Goal: Information Seeking & Learning: Learn about a topic

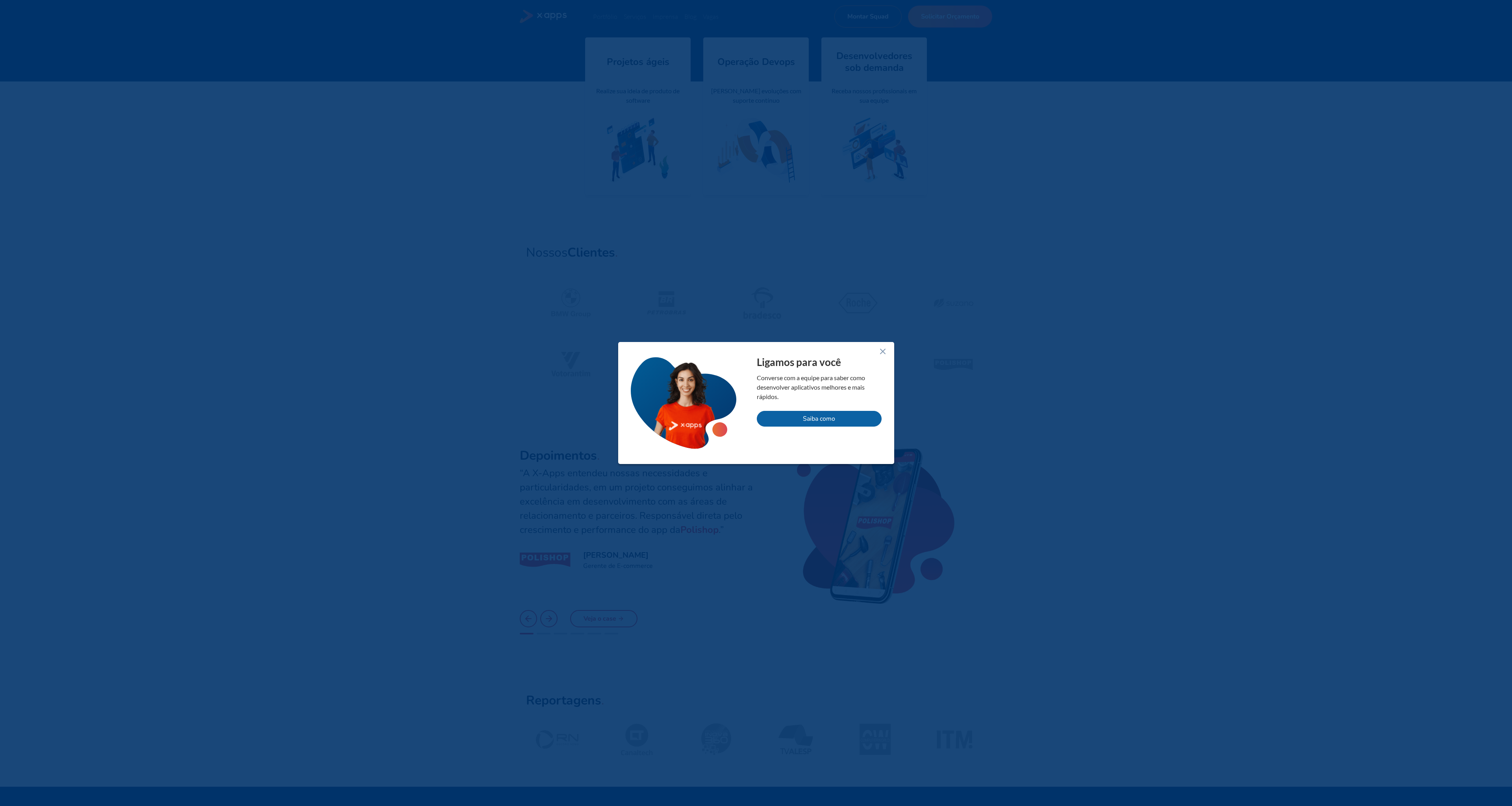
click at [885, 354] on icon at bounding box center [883, 351] width 9 height 9
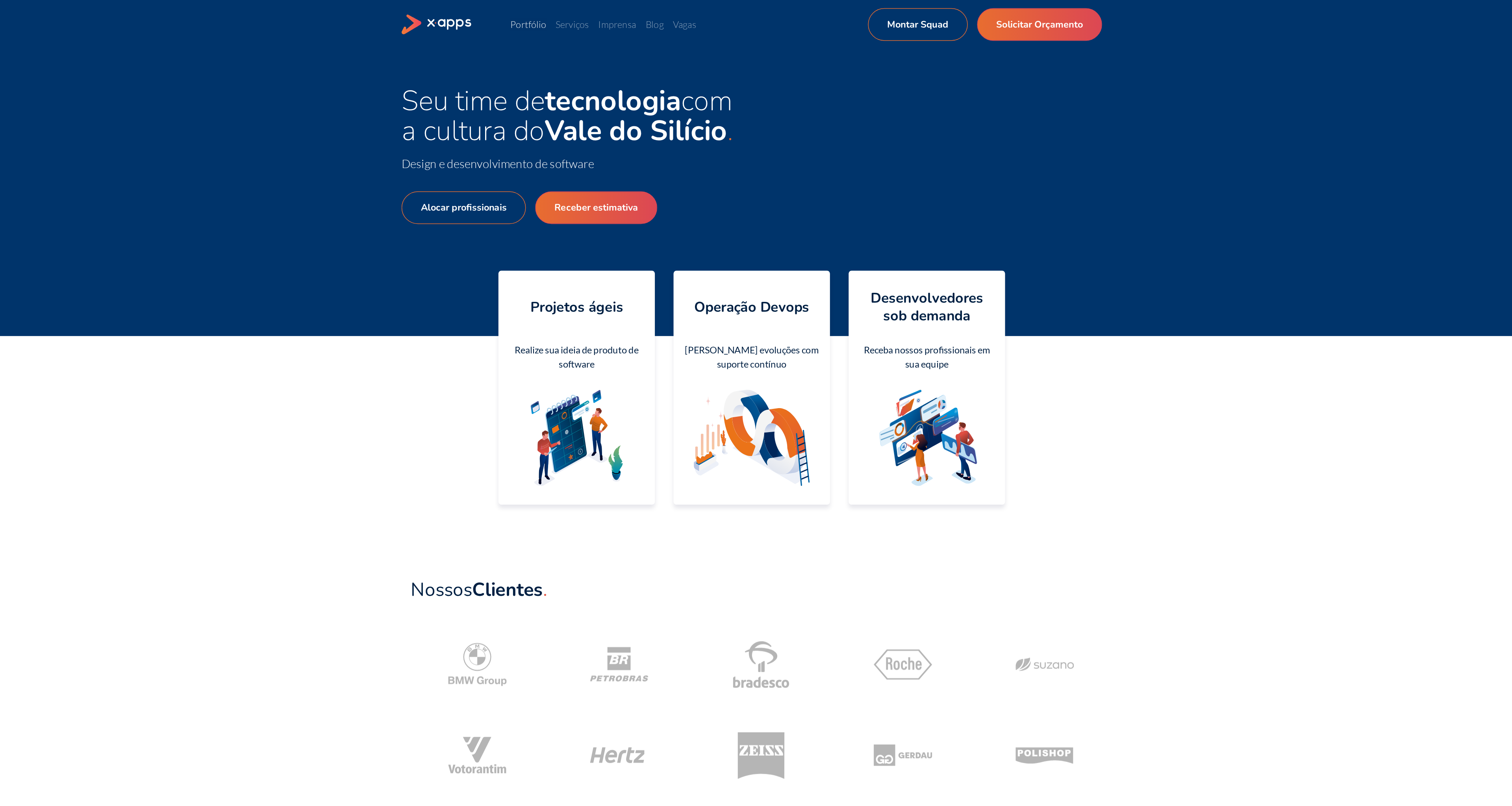
click at [603, 18] on link "Portfólio" at bounding box center [605, 16] width 25 height 8
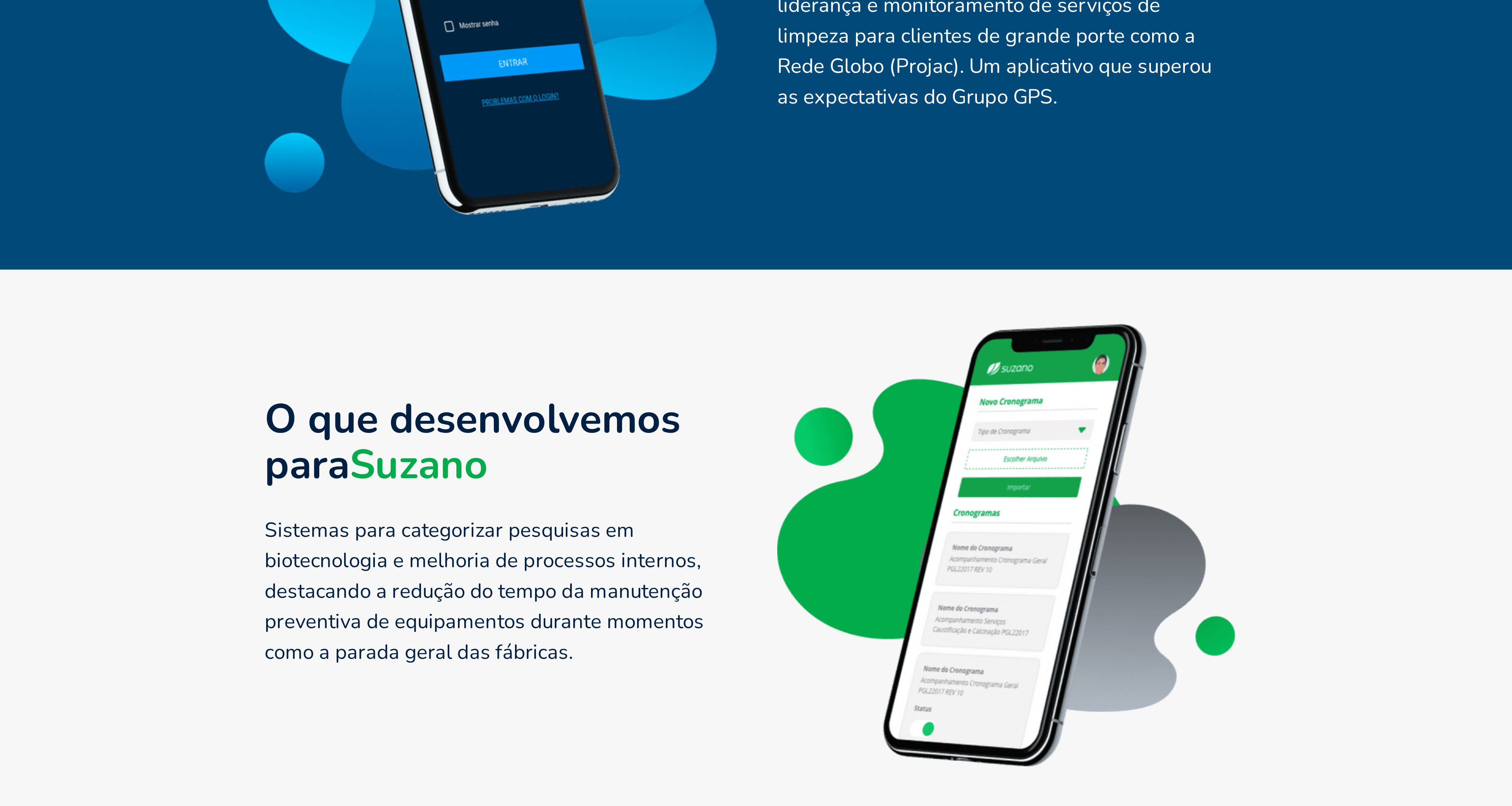
scroll to position [901, 0]
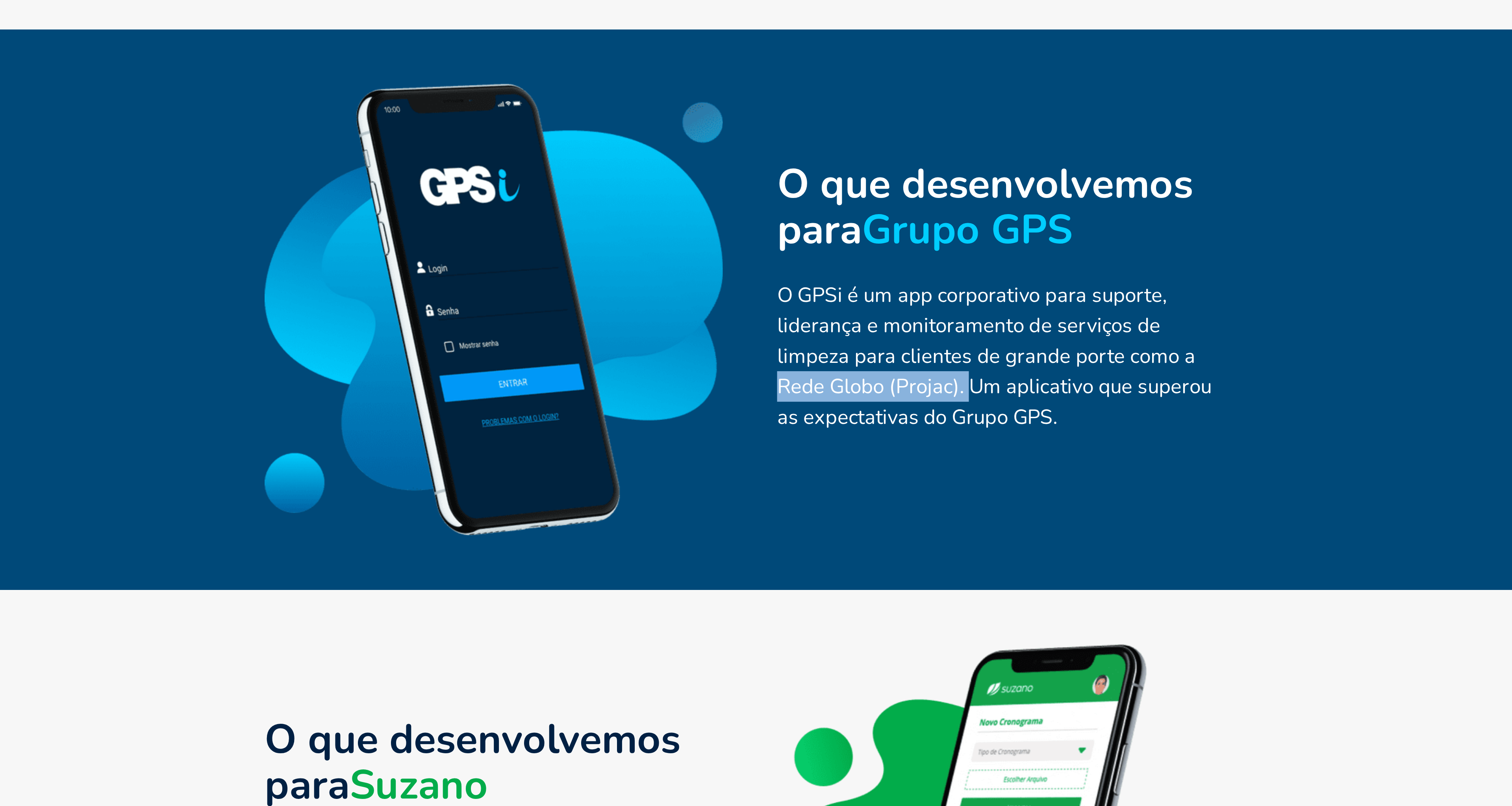
drag, startPoint x: 927, startPoint y: 445, endPoint x: 806, endPoint y: 460, distance: 121.9
click at [806, 460] on div "O GPSi é um app corporativo para suporte, liderança e monitoramento de serviços…" at bounding box center [875, 445] width 212 height 71
click at [782, 440] on div "O GPSi é um app corporativo para suporte, liderança e monitoramento de serviços…" at bounding box center [875, 445] width 212 height 71
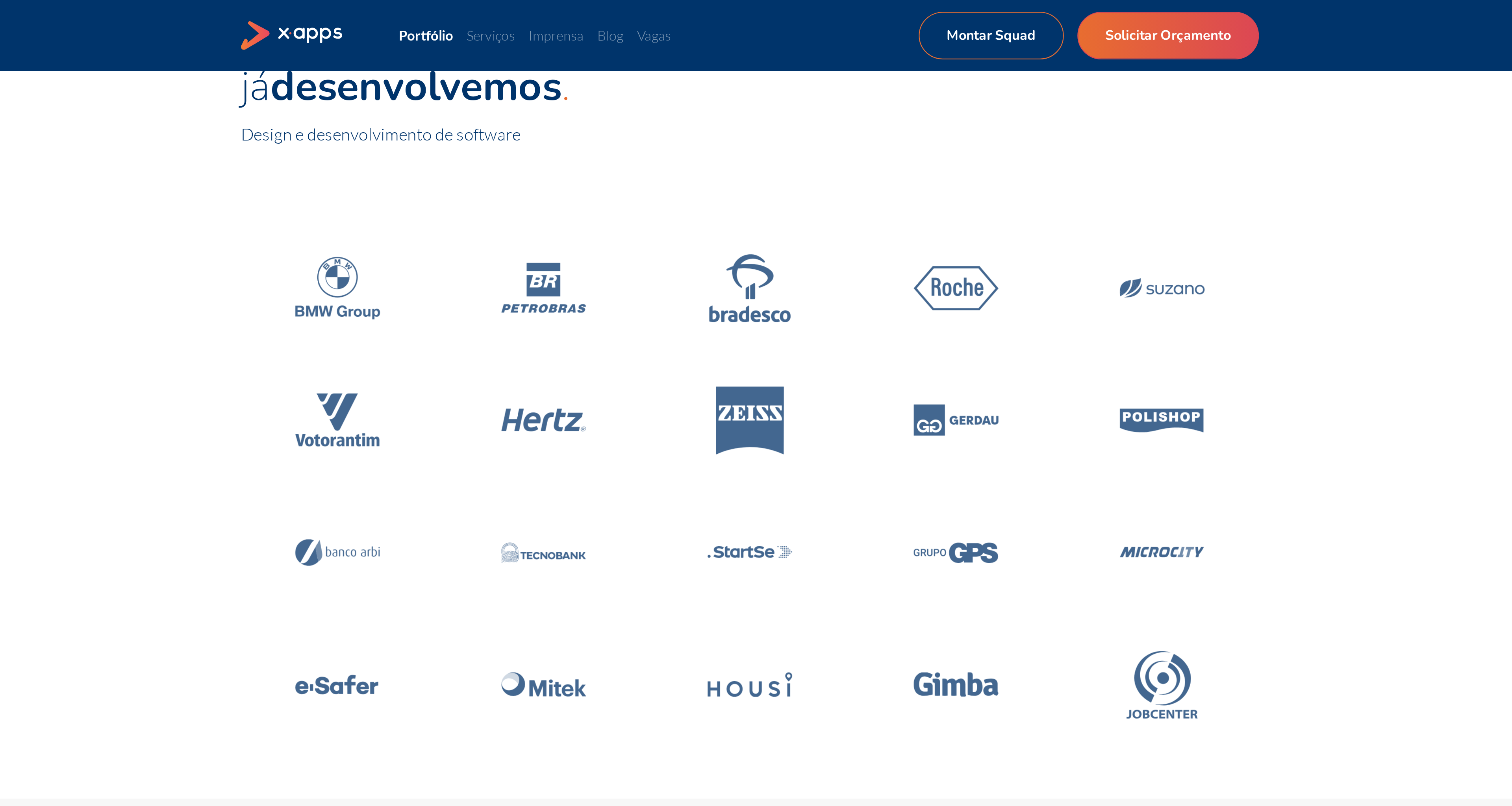
scroll to position [43, 0]
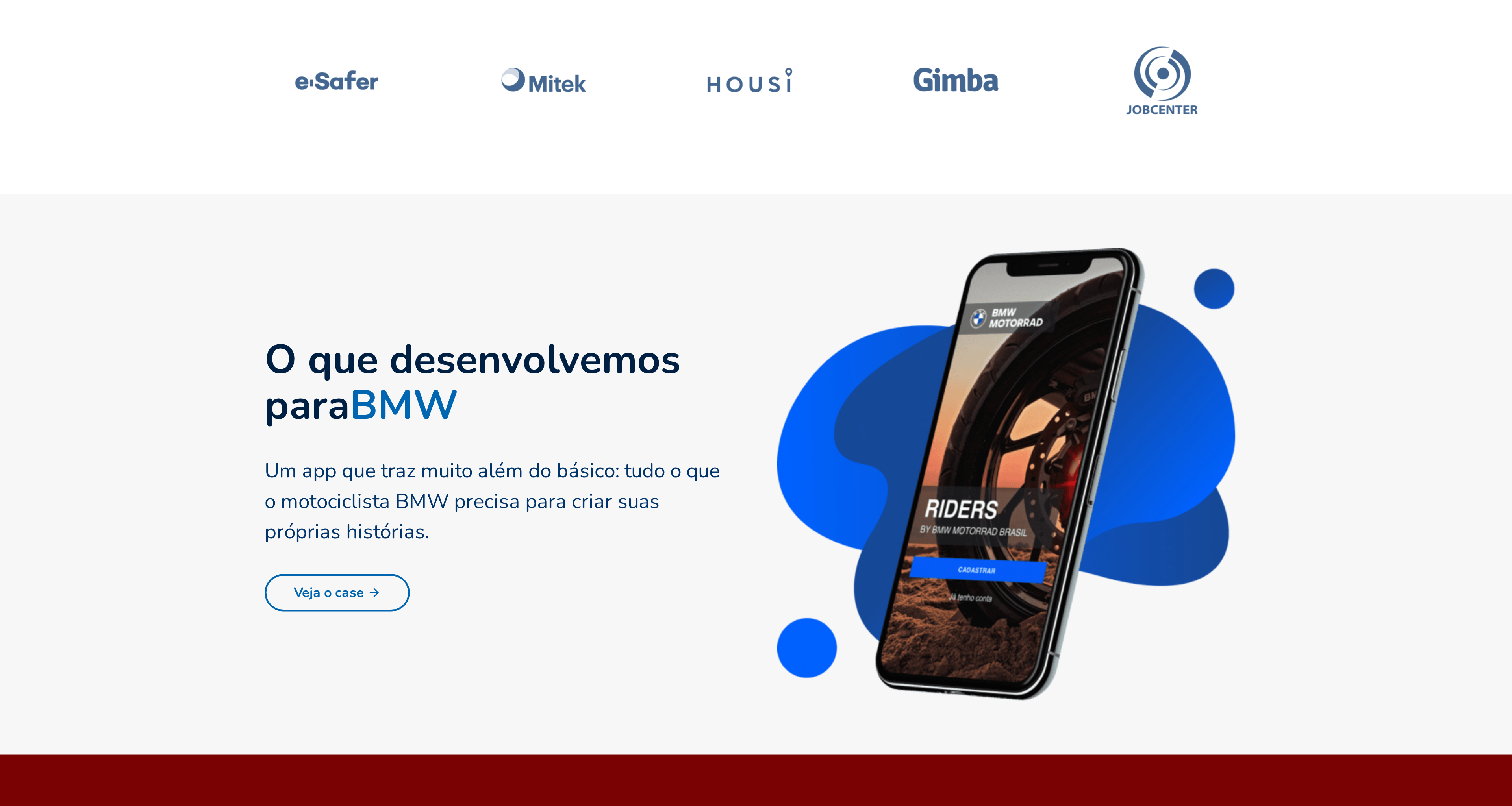
click at [585, 561] on link "Veja o case" at bounding box center [564, 560] width 68 height 18
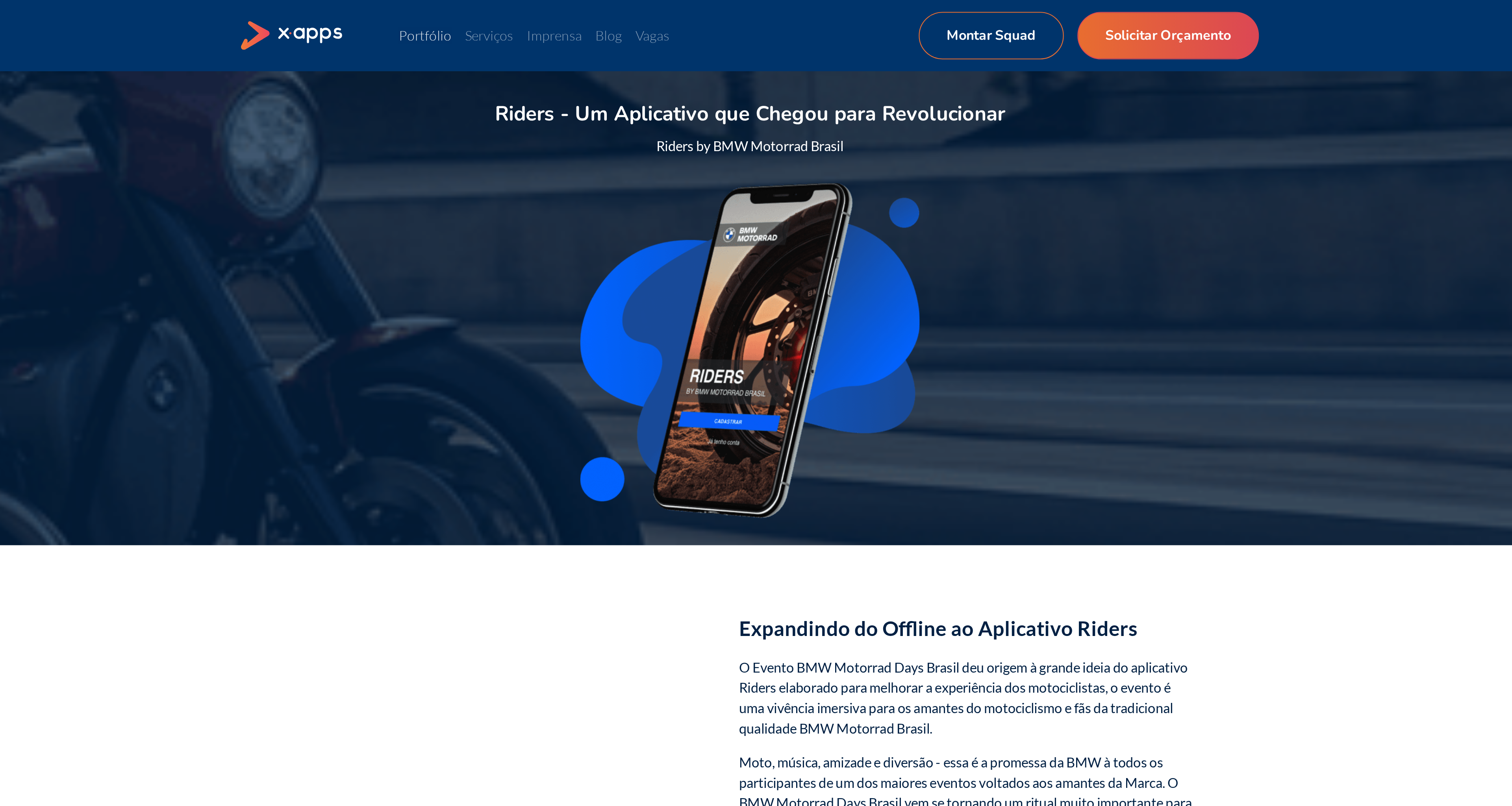
click at [607, 17] on link "Portfólio" at bounding box center [605, 16] width 25 height 8
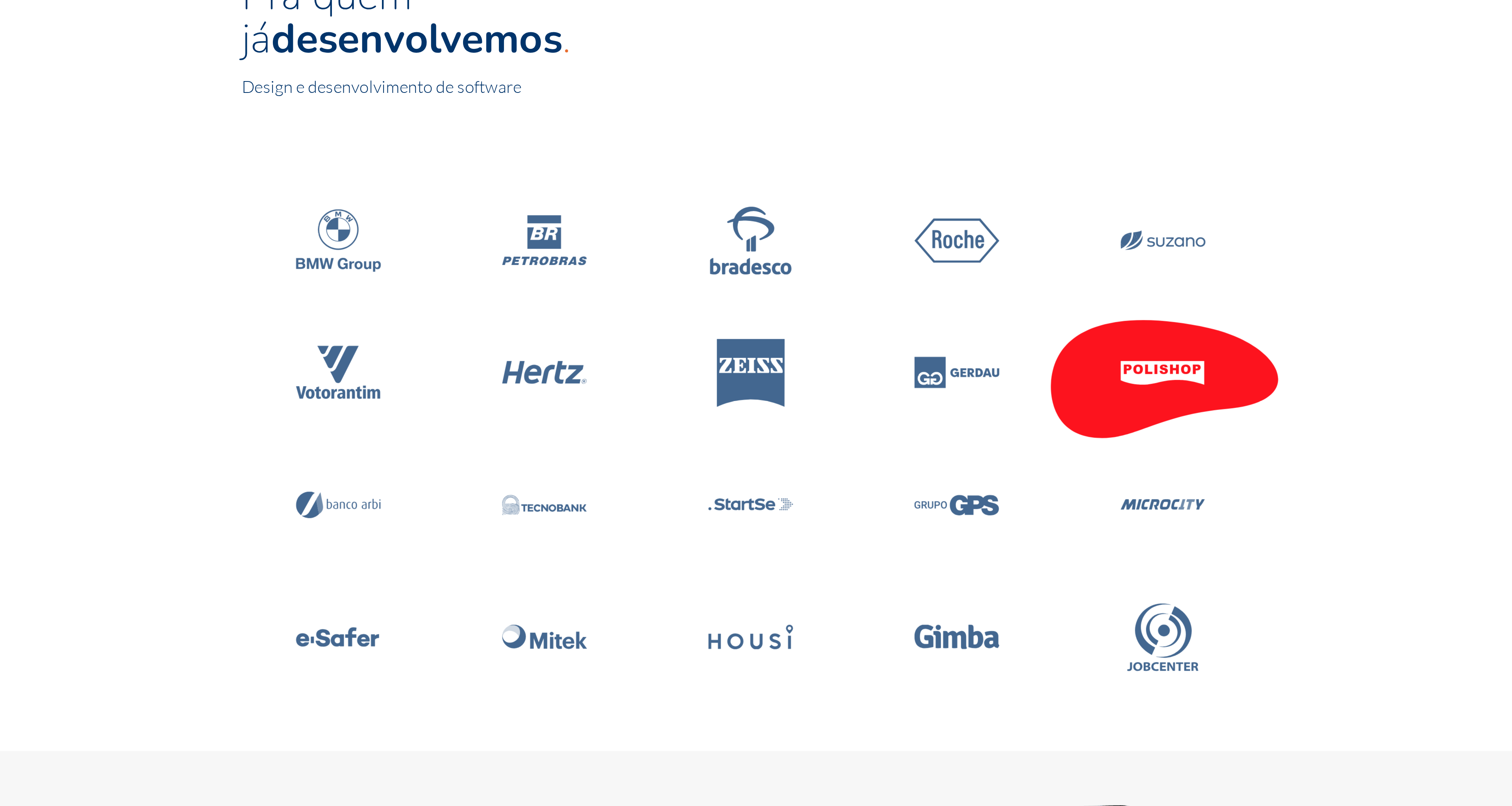
click at [937, 254] on icon at bounding box center [947, 243] width 112 height 67
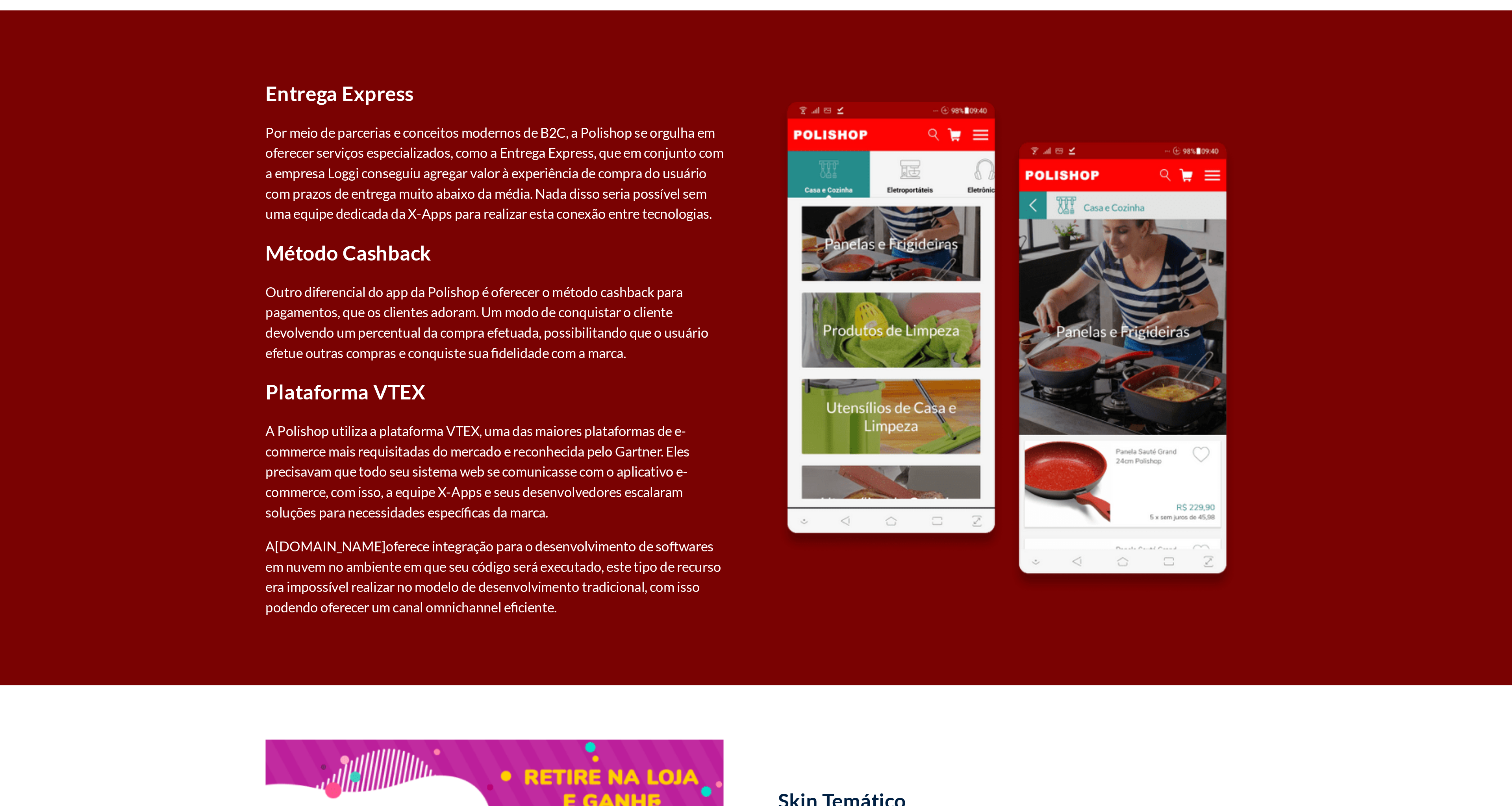
scroll to position [106, 0]
